Goal: Information Seeking & Learning: Check status

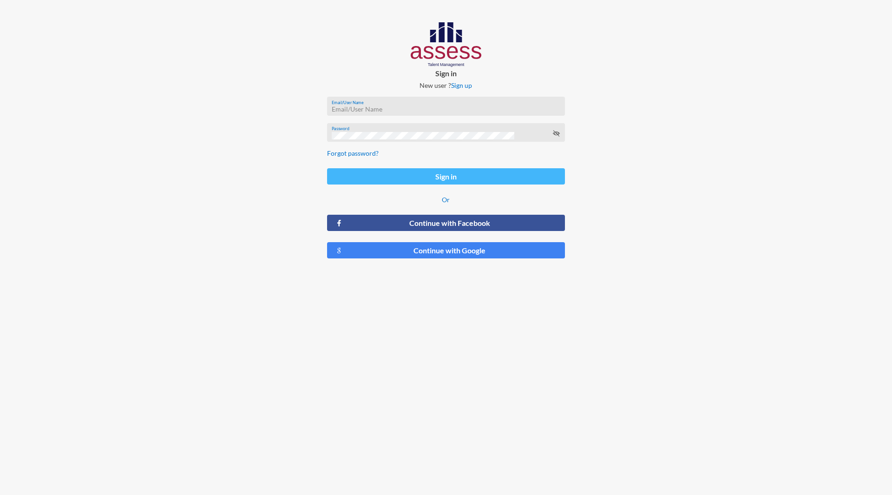
type input "[PERSON_NAME][EMAIL_ADDRESS][DOMAIN_NAME]"
click at [440, 183] on button "Sign in" at bounding box center [446, 176] width 238 height 16
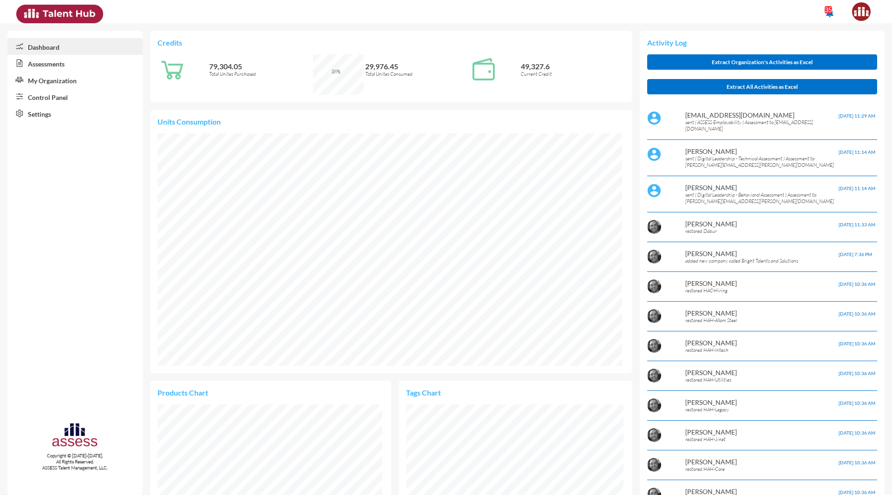
click at [56, 65] on link "Assessments" at bounding box center [74, 63] width 135 height 17
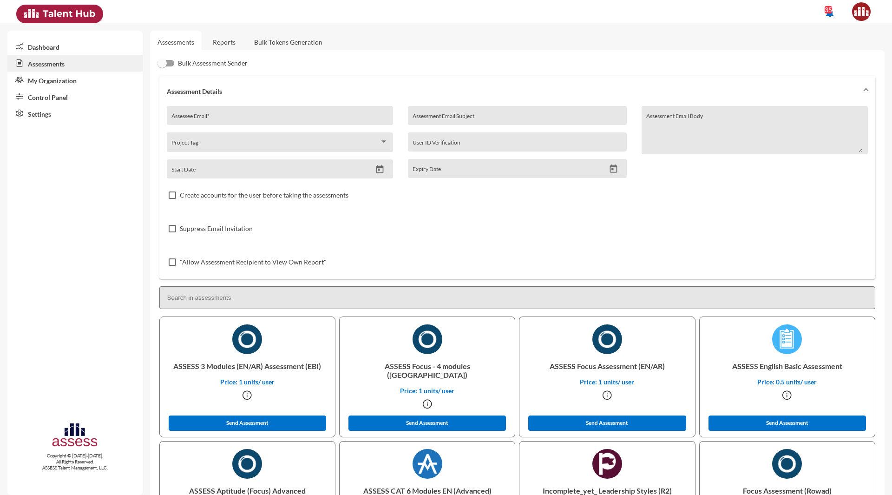
click at [59, 100] on link "Control Panel" at bounding box center [74, 96] width 135 height 17
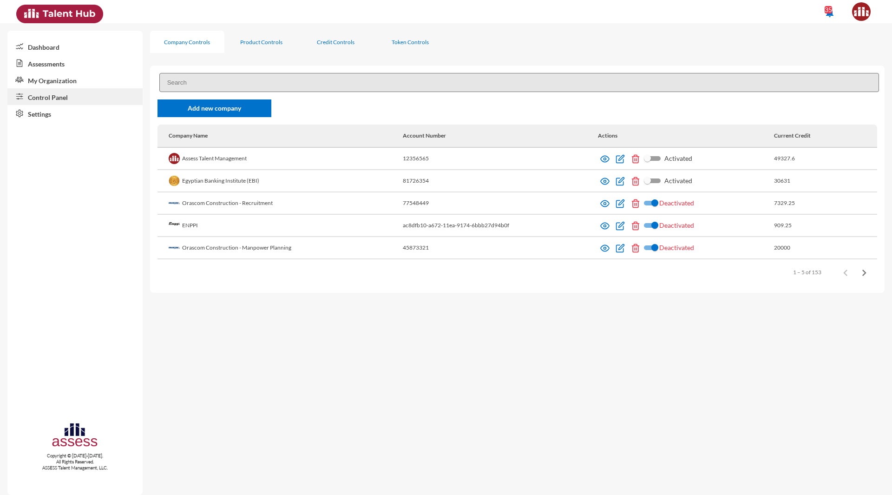
click at [222, 83] on input at bounding box center [519, 82] width 720 height 19
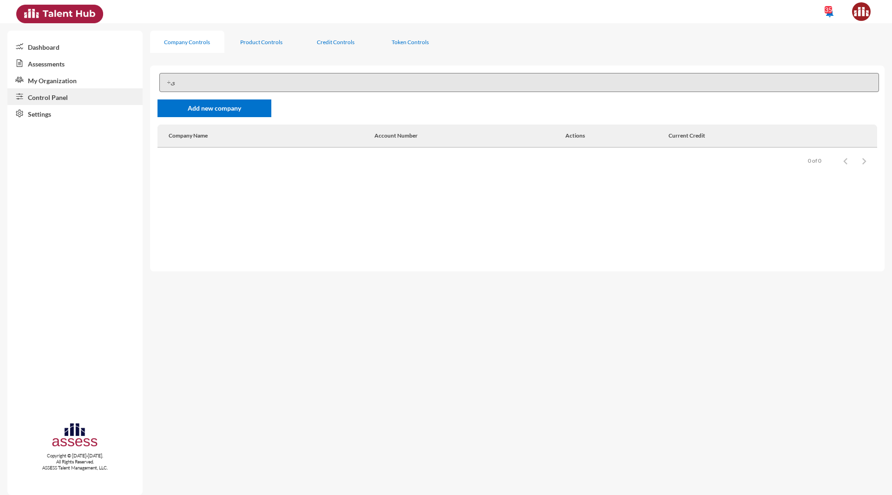
type input "÷"
type input "Injaz"
click at [477, 160] on img at bounding box center [481, 158] width 9 height 9
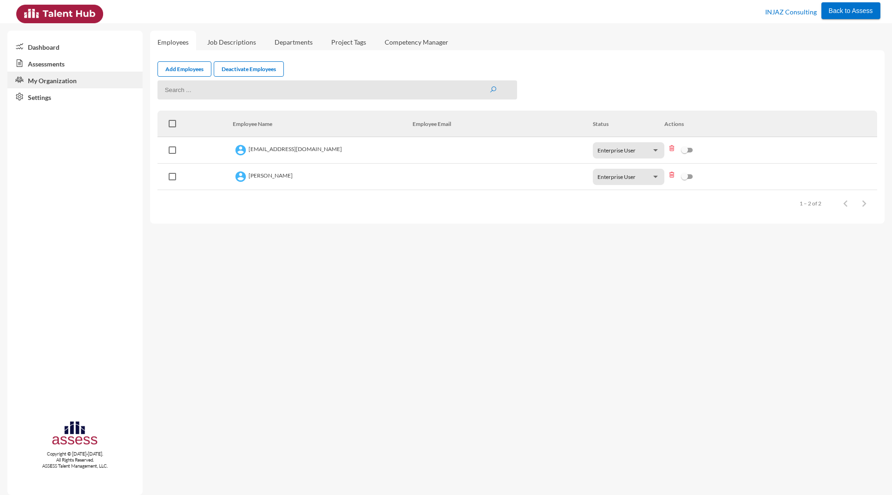
click at [75, 63] on link "Assessments" at bounding box center [74, 63] width 135 height 17
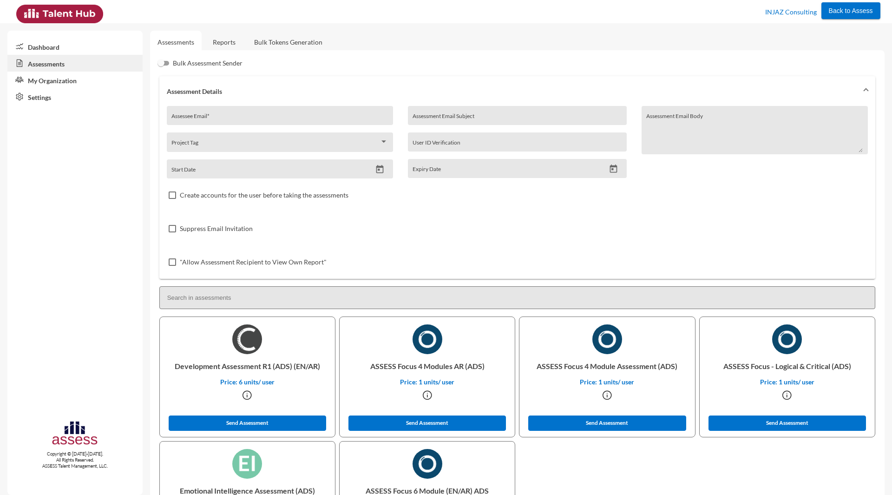
click at [234, 41] on link "Reports" at bounding box center [224, 42] width 38 height 23
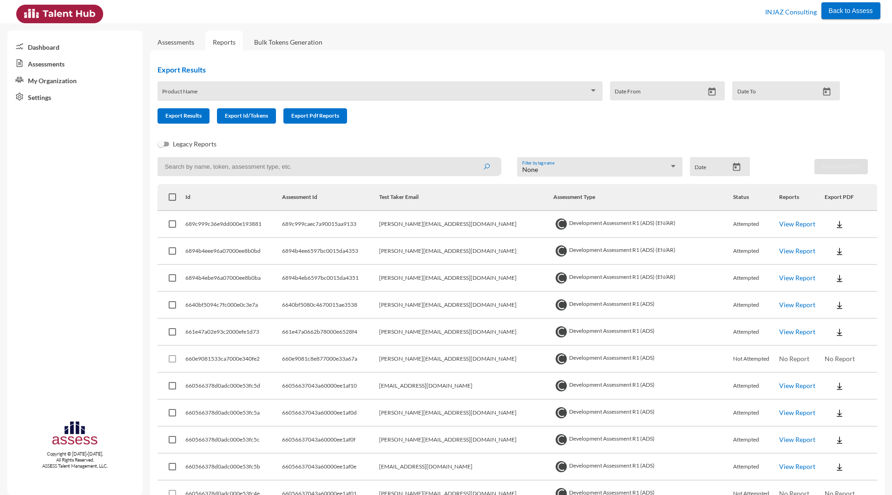
click at [779, 222] on link "View Report" at bounding box center [797, 224] width 36 height 8
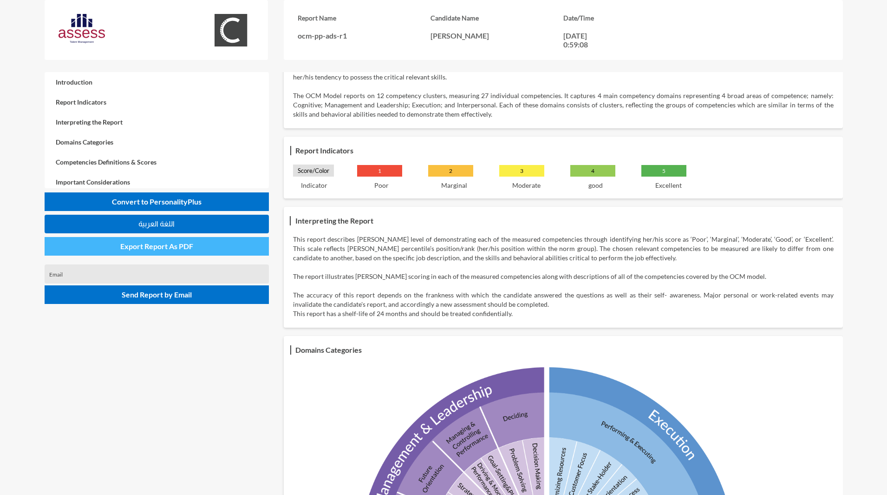
scroll to position [46, 0]
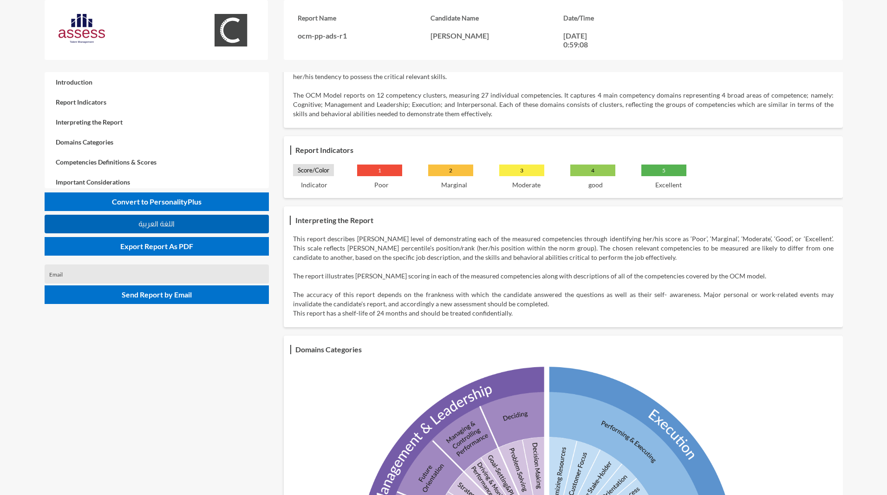
click at [164, 226] on span "اللغة العربية" at bounding box center [156, 224] width 36 height 8
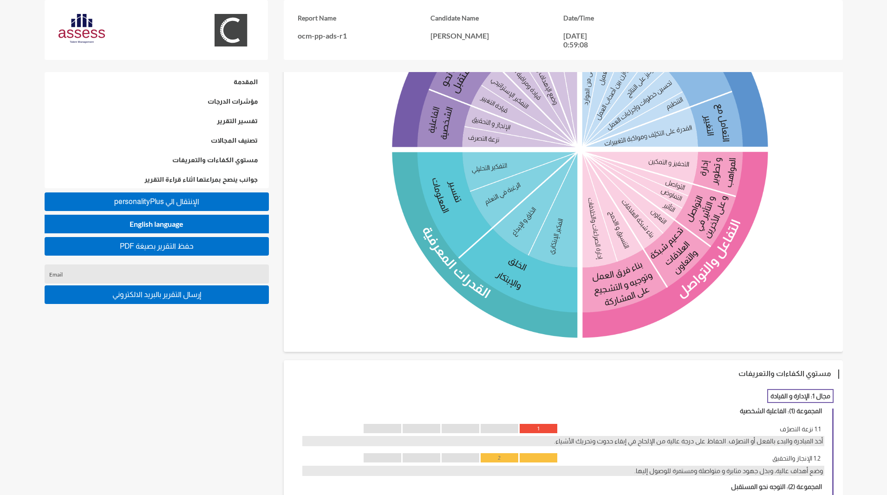
scroll to position [418, 0]
